Goal: Transaction & Acquisition: Purchase product/service

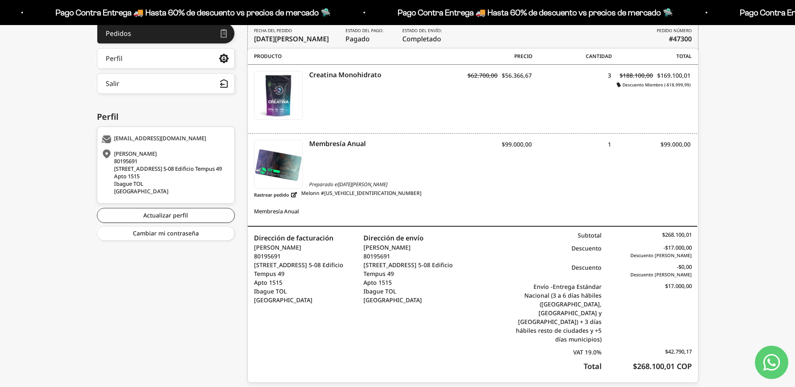
scroll to position [43, 0]
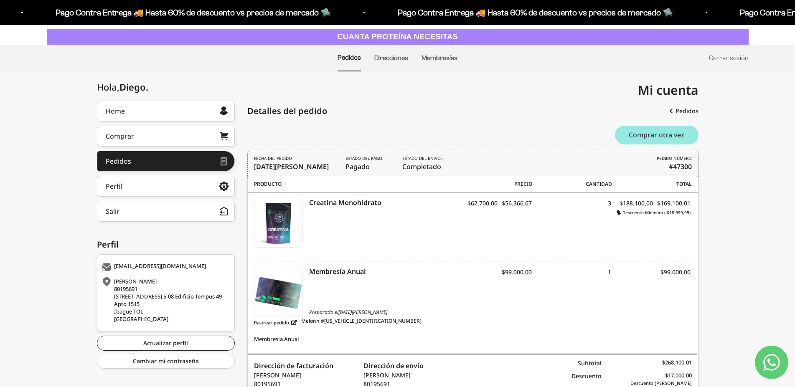
click at [654, 142] on button "Comprar otra vez" at bounding box center [657, 135] width 84 height 19
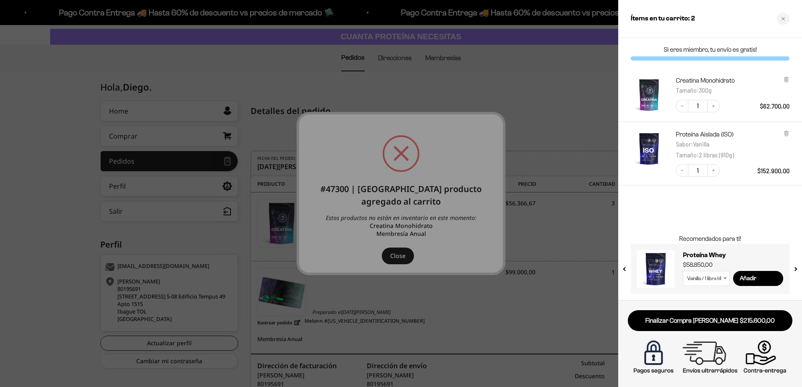
click at [399, 258] on div at bounding box center [401, 193] width 802 height 387
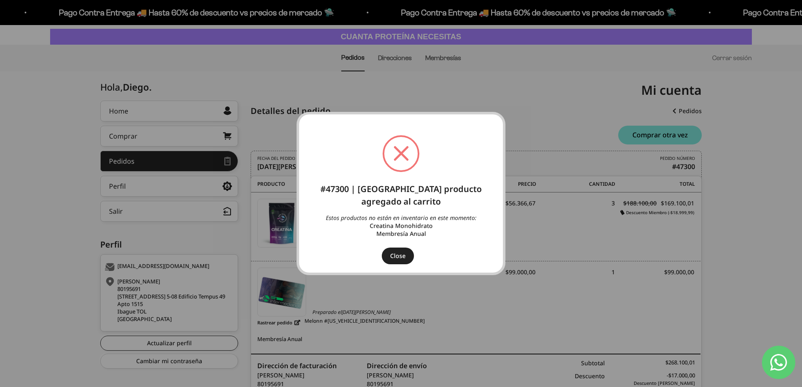
click at [399, 253] on button "Close" at bounding box center [398, 256] width 32 height 17
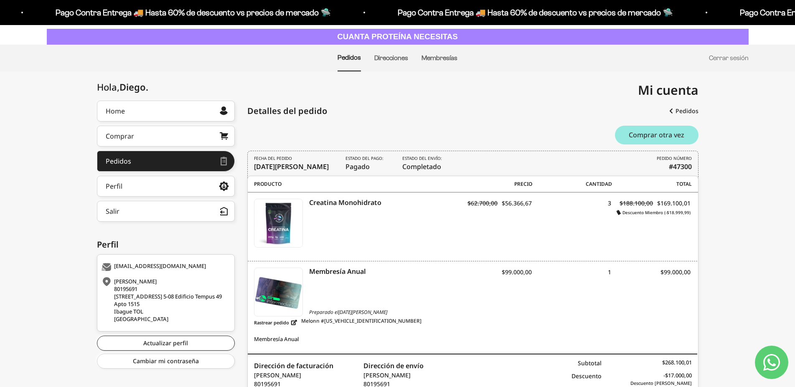
click at [665, 138] on button "Comprar otra vez" at bounding box center [657, 135] width 84 height 19
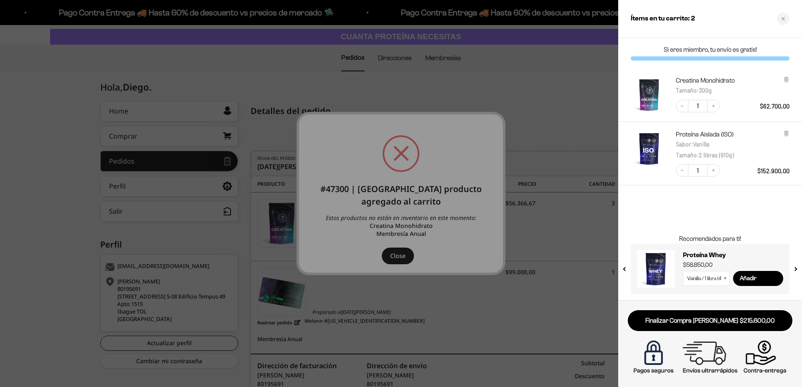
click at [393, 257] on div at bounding box center [401, 193] width 802 height 387
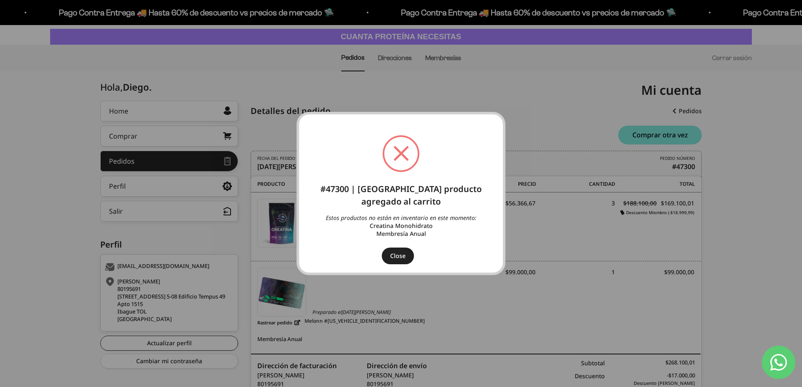
click at [397, 261] on button "Close" at bounding box center [398, 256] width 32 height 17
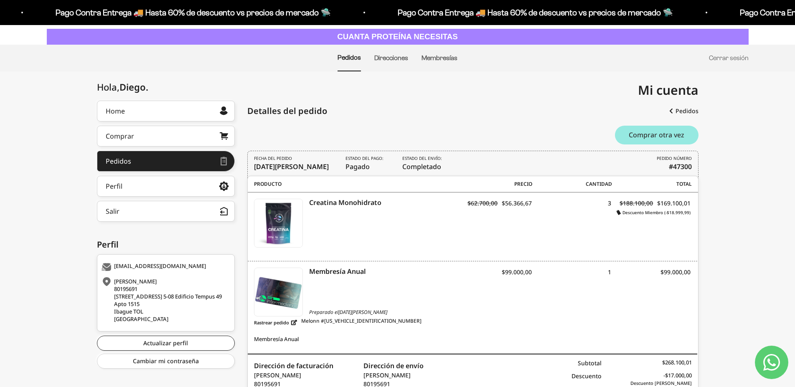
click at [677, 134] on button "Comprar otra vez" at bounding box center [657, 135] width 84 height 19
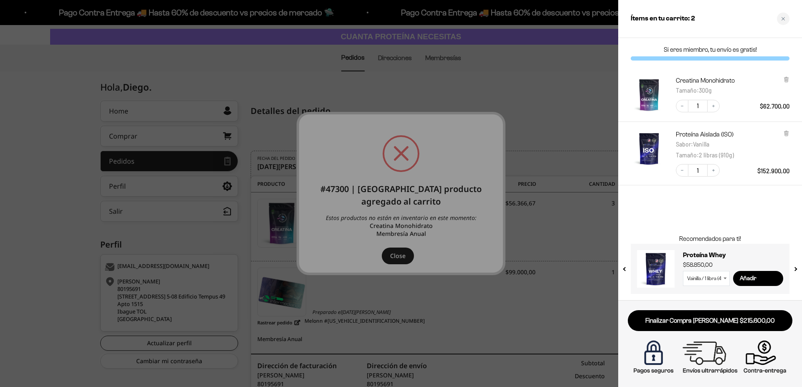
click at [734, 203] on div "Si eres miembro, tu envío es gratis! Creatina Monohidrato Tamaño : 300g Decreas…" at bounding box center [710, 169] width 184 height 262
click at [404, 261] on div at bounding box center [401, 193] width 802 height 387
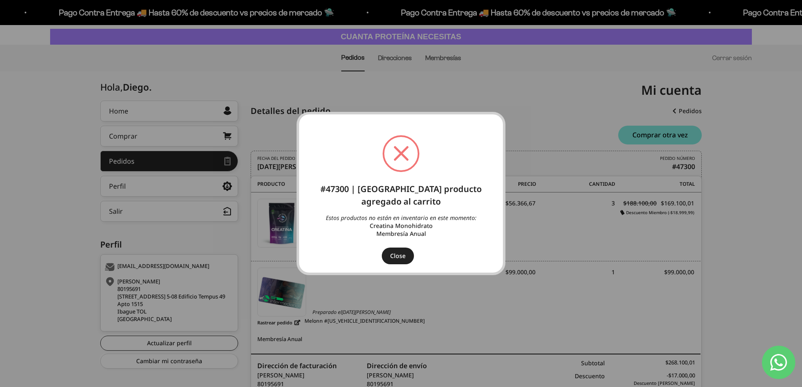
drag, startPoint x: 407, startPoint y: 260, endPoint x: 421, endPoint y: 258, distance: 14.4
click at [407, 259] on button "Close" at bounding box center [398, 256] width 32 height 17
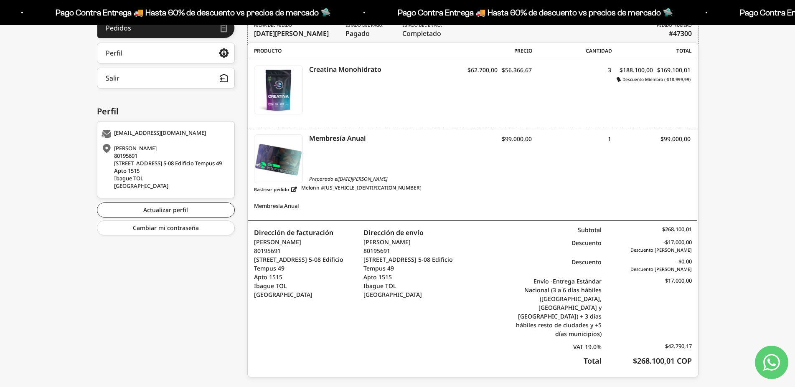
scroll to position [0, 0]
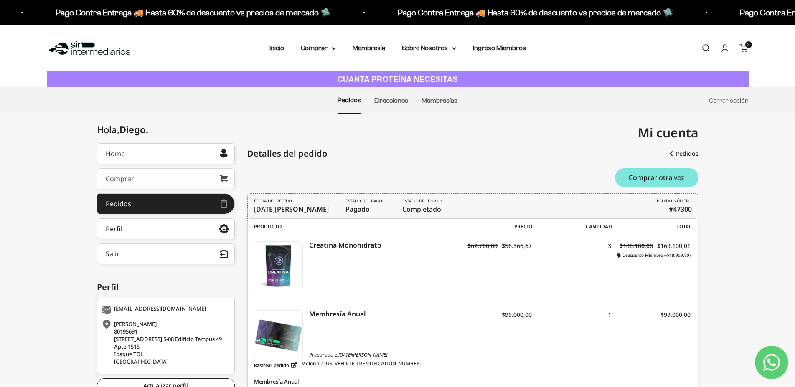
click at [129, 180] on div "Comprar" at bounding box center [120, 178] width 28 height 7
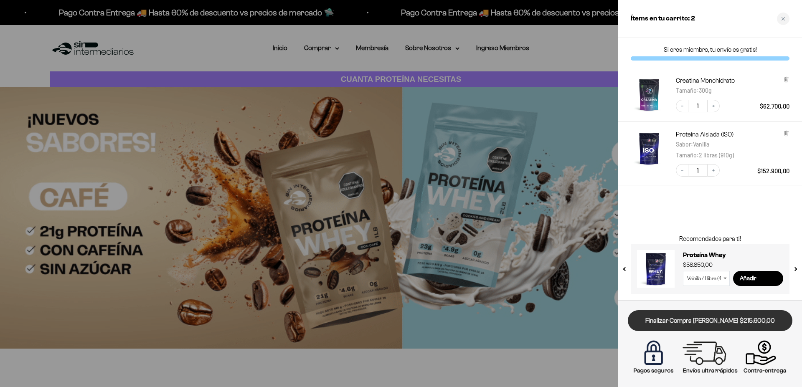
click at [734, 324] on link "Finalizar Compra [PERSON_NAME] $215.600,00" at bounding box center [710, 320] width 165 height 21
